Goal: Information Seeking & Learning: Compare options

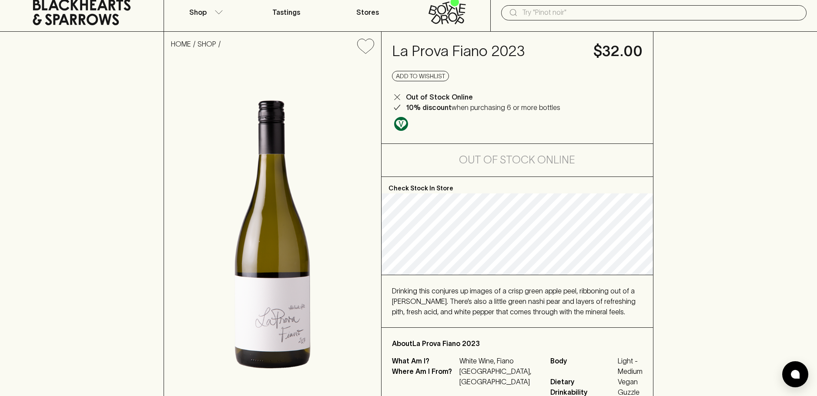
scroll to position [44, 0]
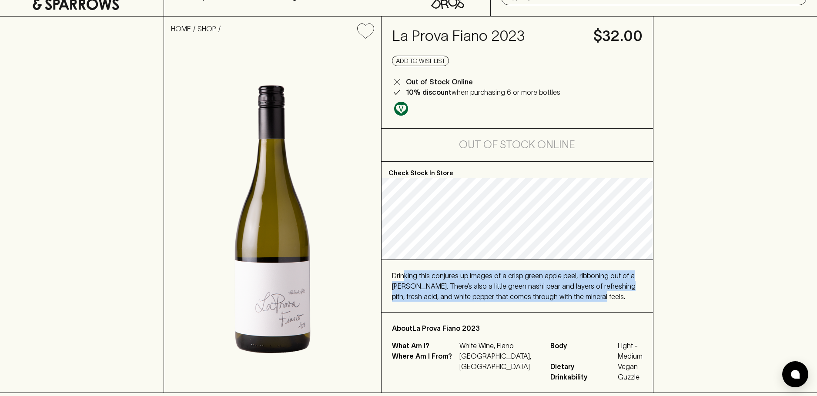
drag, startPoint x: 406, startPoint y: 279, endPoint x: 585, endPoint y: 296, distance: 180.0
click at [585, 296] on div "Drinking this conjures up images of a crisp green apple peel, ribboning out of …" at bounding box center [517, 286] width 251 height 31
drag, startPoint x: 585, startPoint y: 296, endPoint x: 386, endPoint y: 277, distance: 199.8
click at [386, 277] on div "Drinking this conjures up images of a crisp green apple peel, ribboning out of …" at bounding box center [518, 286] width 272 height 52
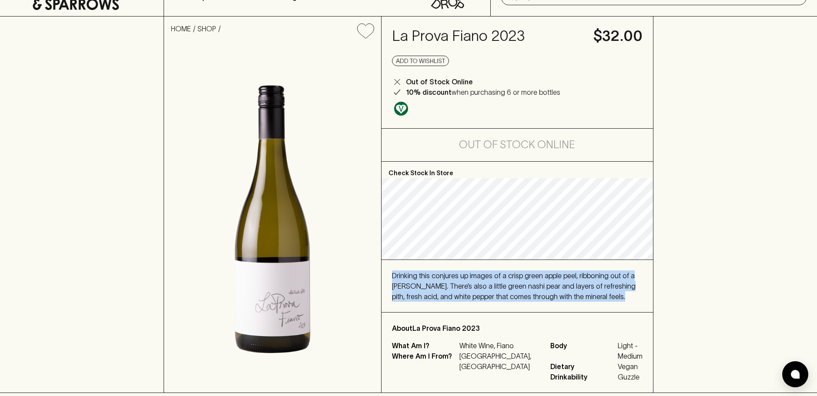
click at [386, 277] on div "Drinking this conjures up images of a crisp green apple peel, ribboning out of …" at bounding box center [518, 286] width 272 height 52
drag, startPoint x: 390, startPoint y: 277, endPoint x: 578, endPoint y: 297, distance: 189.5
click at [578, 297] on div "Drinking this conjures up images of a crisp green apple peel, ribboning out of …" at bounding box center [518, 286] width 272 height 52
click at [580, 297] on div "Drinking this conjures up images of a crisp green apple peel, ribboning out of …" at bounding box center [517, 286] width 251 height 31
drag, startPoint x: 580, startPoint y: 297, endPoint x: 392, endPoint y: 275, distance: 189.2
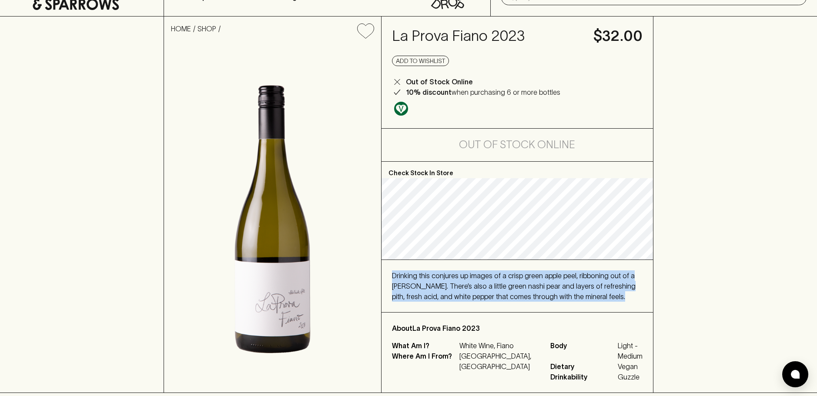
click at [392, 275] on div "Drinking this conjures up images of a crisp green apple peel, ribboning out of …" at bounding box center [517, 286] width 251 height 31
click at [392, 275] on span "Drinking this conjures up images of a crisp green apple peel, ribboning out of …" at bounding box center [514, 286] width 244 height 29
drag, startPoint x: 480, startPoint y: 288, endPoint x: 577, endPoint y: 300, distance: 96.9
click at [577, 300] on div "Drinking this conjures up images of a crisp green apple peel, ribboning out of …" at bounding box center [517, 286] width 251 height 31
click at [578, 300] on div "Drinking this conjures up images of a crisp green apple peel, ribboning out of …" at bounding box center [517, 286] width 251 height 31
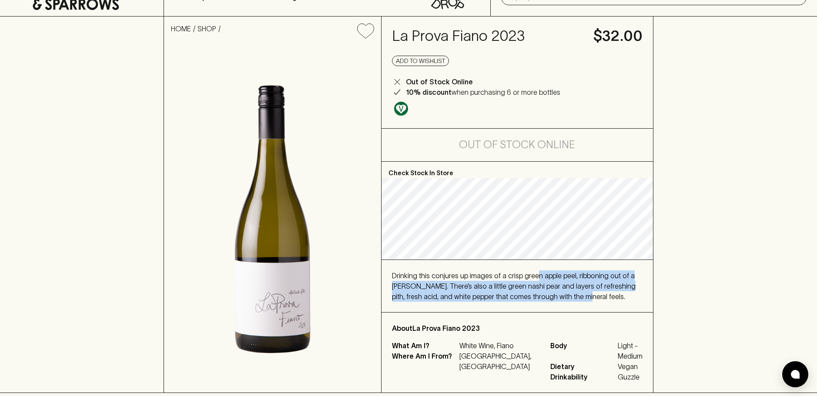
drag, startPoint x: 479, startPoint y: 292, endPoint x: 534, endPoint y: 280, distance: 57.1
click at [534, 280] on div "Drinking this conjures up images of a crisp green apple peel, ribboning out of …" at bounding box center [517, 286] width 251 height 31
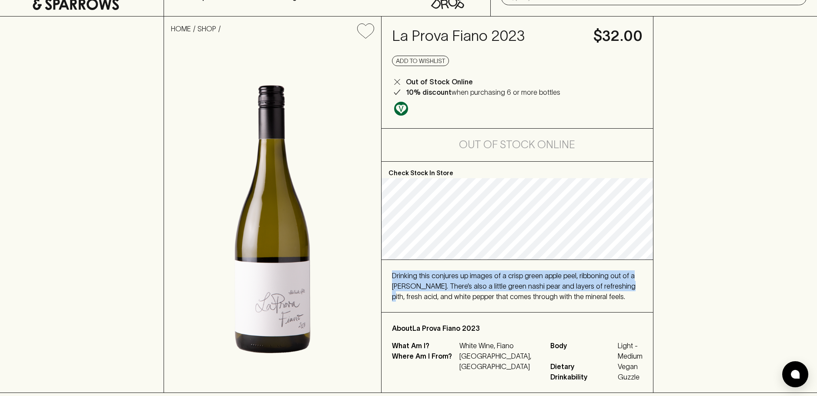
drag, startPoint x: 510, startPoint y: 281, endPoint x: 611, endPoint y: 289, distance: 101.3
click at [611, 289] on span "Drinking this conjures up images of a crisp green apple peel, ribboning out of …" at bounding box center [514, 286] width 244 height 29
drag, startPoint x: 604, startPoint y: 298, endPoint x: 387, endPoint y: 264, distance: 219.4
click at [387, 264] on div "Drinking this conjures up images of a crisp green apple peel, ribboning out of …" at bounding box center [518, 286] width 272 height 52
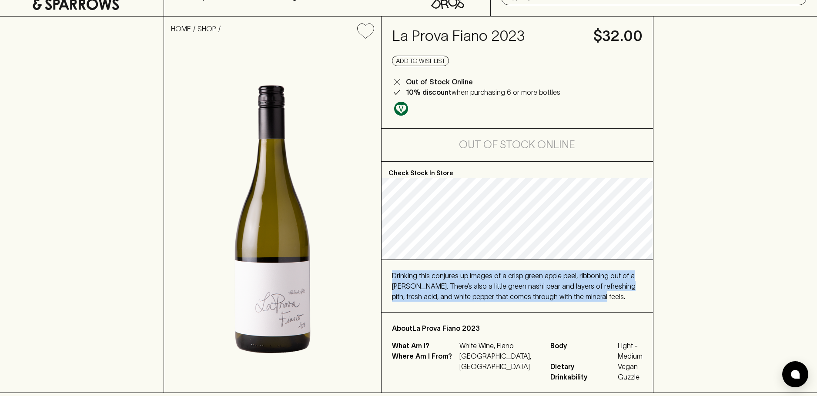
click at [450, 268] on div "Drinking this conjures up images of a crisp green apple peel, ribboning out of …" at bounding box center [518, 286] width 272 height 52
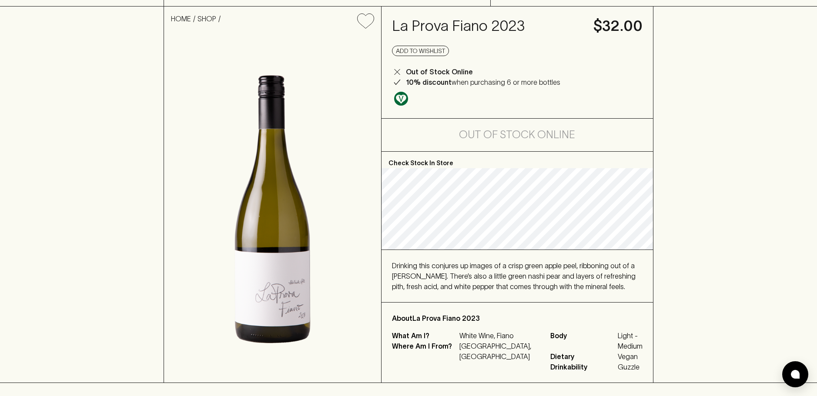
scroll to position [87, 0]
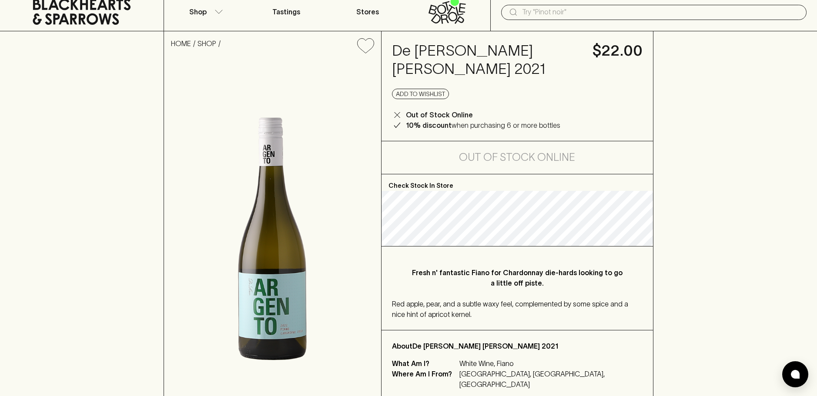
scroll to position [44, 0]
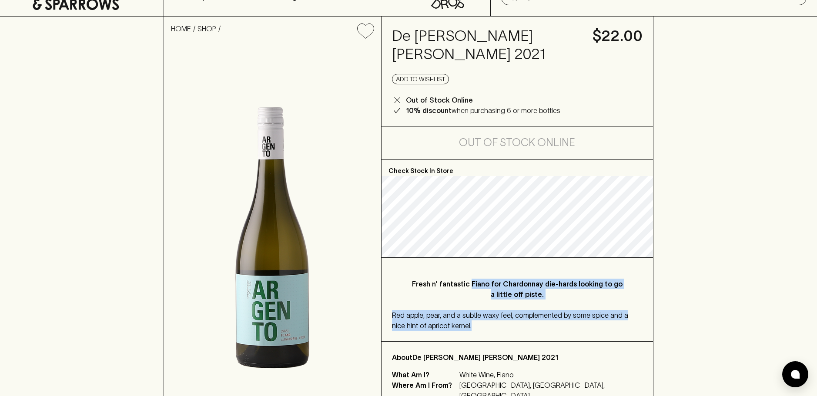
drag, startPoint x: 470, startPoint y: 246, endPoint x: 547, endPoint y: 315, distance: 103.9
click at [547, 315] on div "Fresh n' fantastic Fiano for Chardonnay die-hards looking to go a little off pi…" at bounding box center [518, 300] width 272 height 84
click at [547, 312] on div "Red apple, pear, and a subtle waxy feel, complemented by some spice and a nice …" at bounding box center [517, 320] width 251 height 21
